Goal: Information Seeking & Learning: Learn about a topic

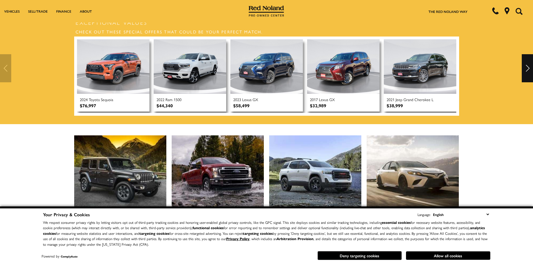
scroll to position [281, 0]
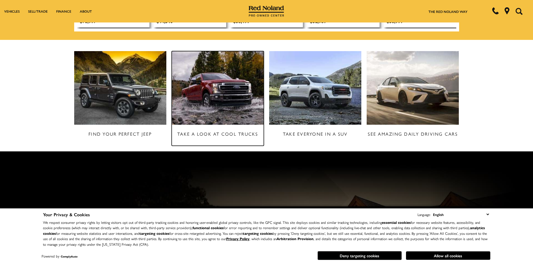
click at [212, 130] on h3 "Take a Look at Cool Trucks" at bounding box center [218, 133] width 92 height 7
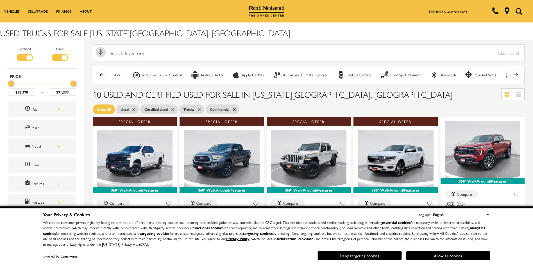
click at [385, 253] on button "Deny targeting cookies" at bounding box center [359, 255] width 84 height 9
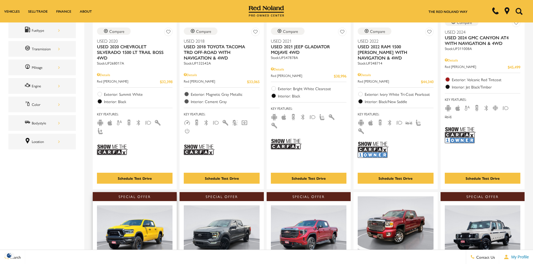
scroll to position [140, 0]
